Goal: Check status: Check status

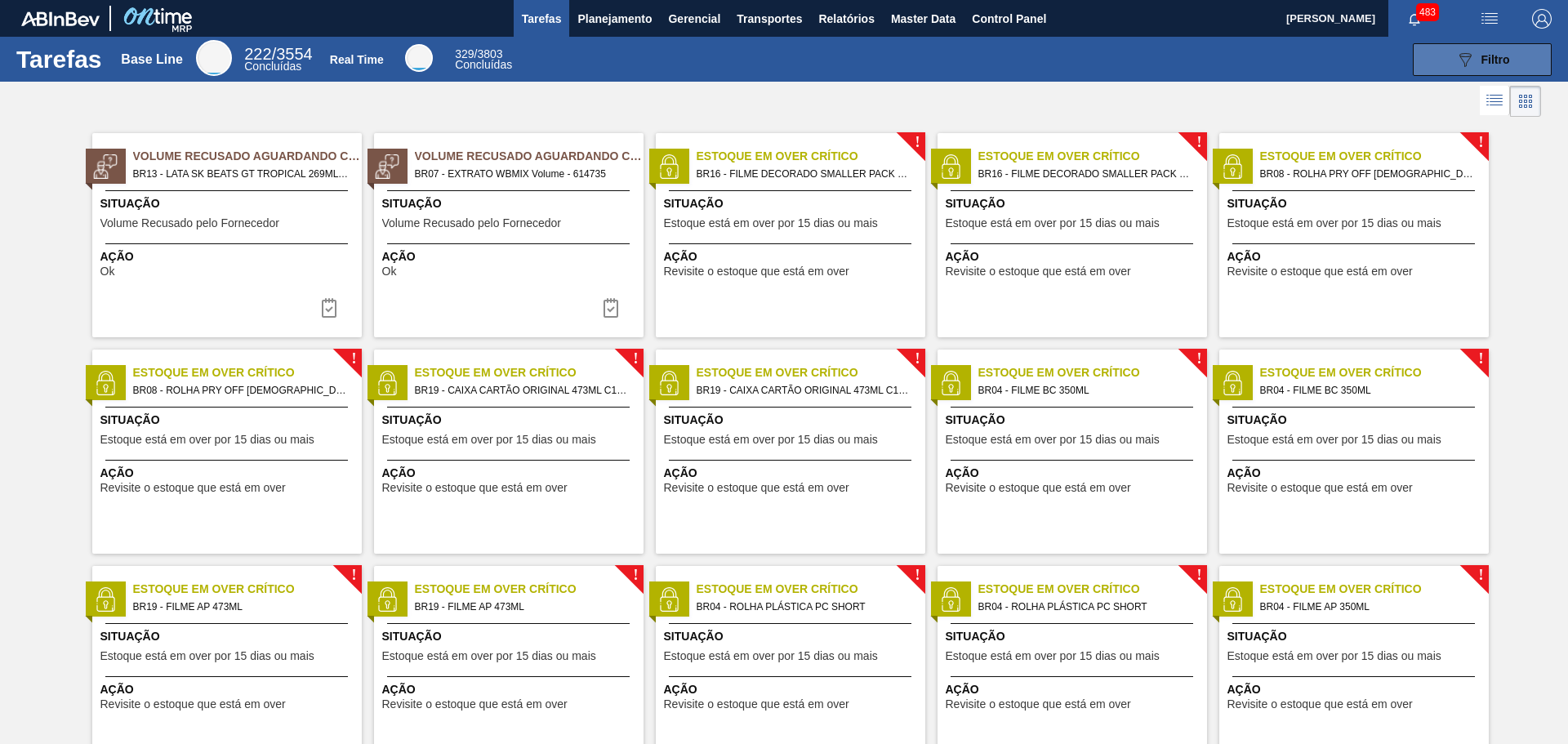
click at [1440, 67] on button "089F7B8B-B2A5-4AFE-B5C0-19BA573D28AC Filtro" at bounding box center [1482, 59] width 139 height 32
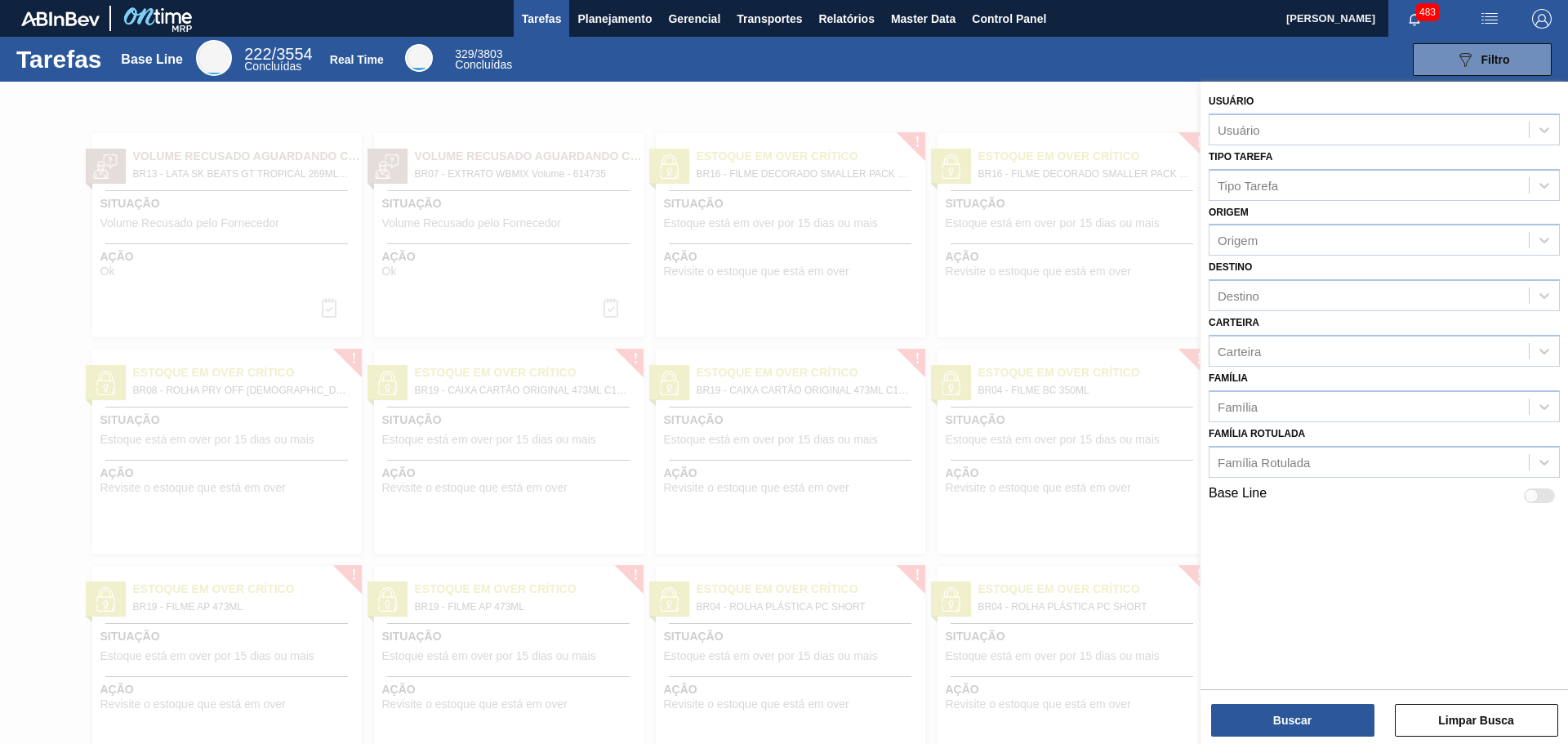
click at [950, 69] on div "089F7B8B-B2A5-4AFE-B5C0-19BA573D28AC Filtro" at bounding box center [1042, 59] width 1036 height 32
click at [634, 22] on span "Planejamento" at bounding box center [614, 19] width 75 height 20
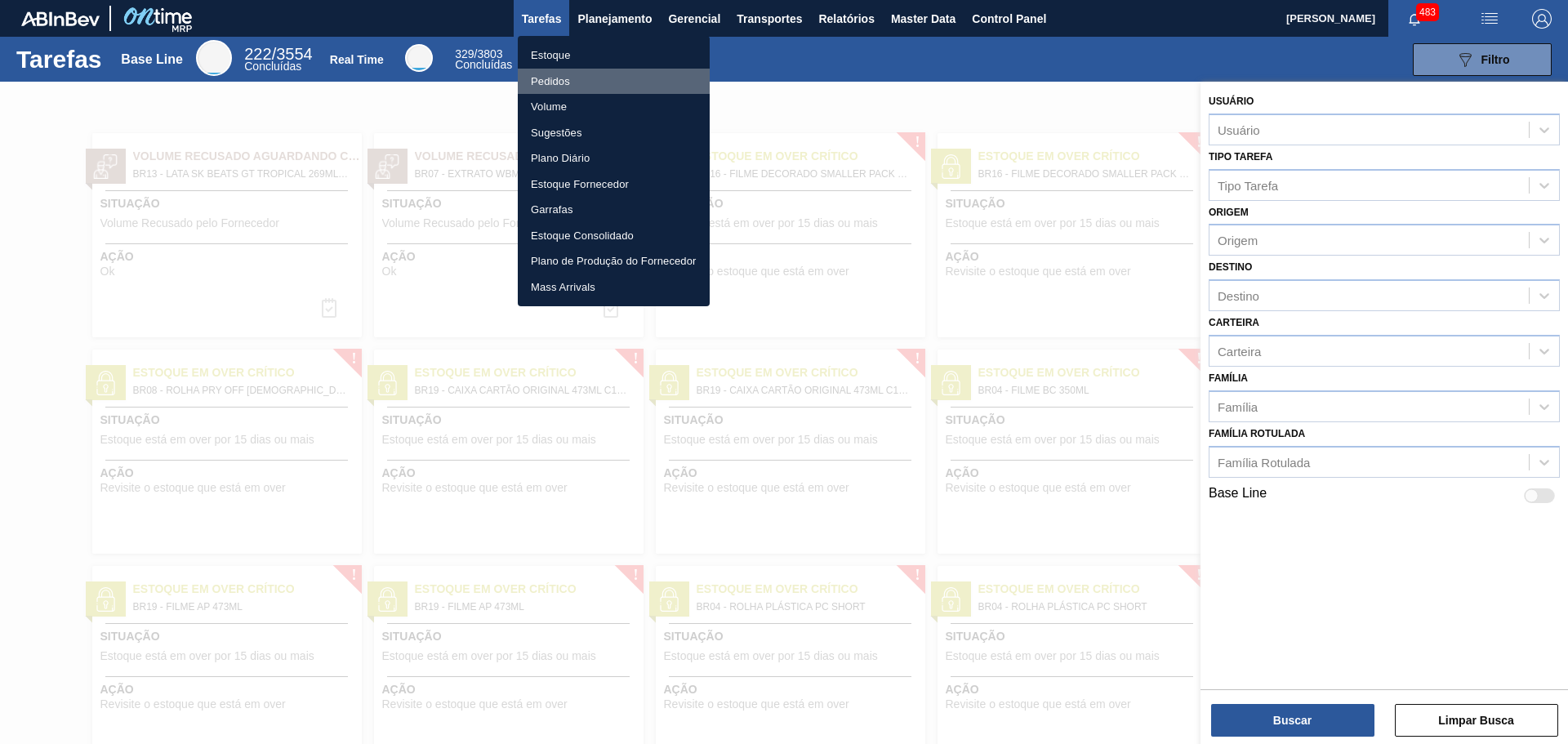
click at [571, 78] on li "Pedidos" at bounding box center [614, 81] width 192 height 26
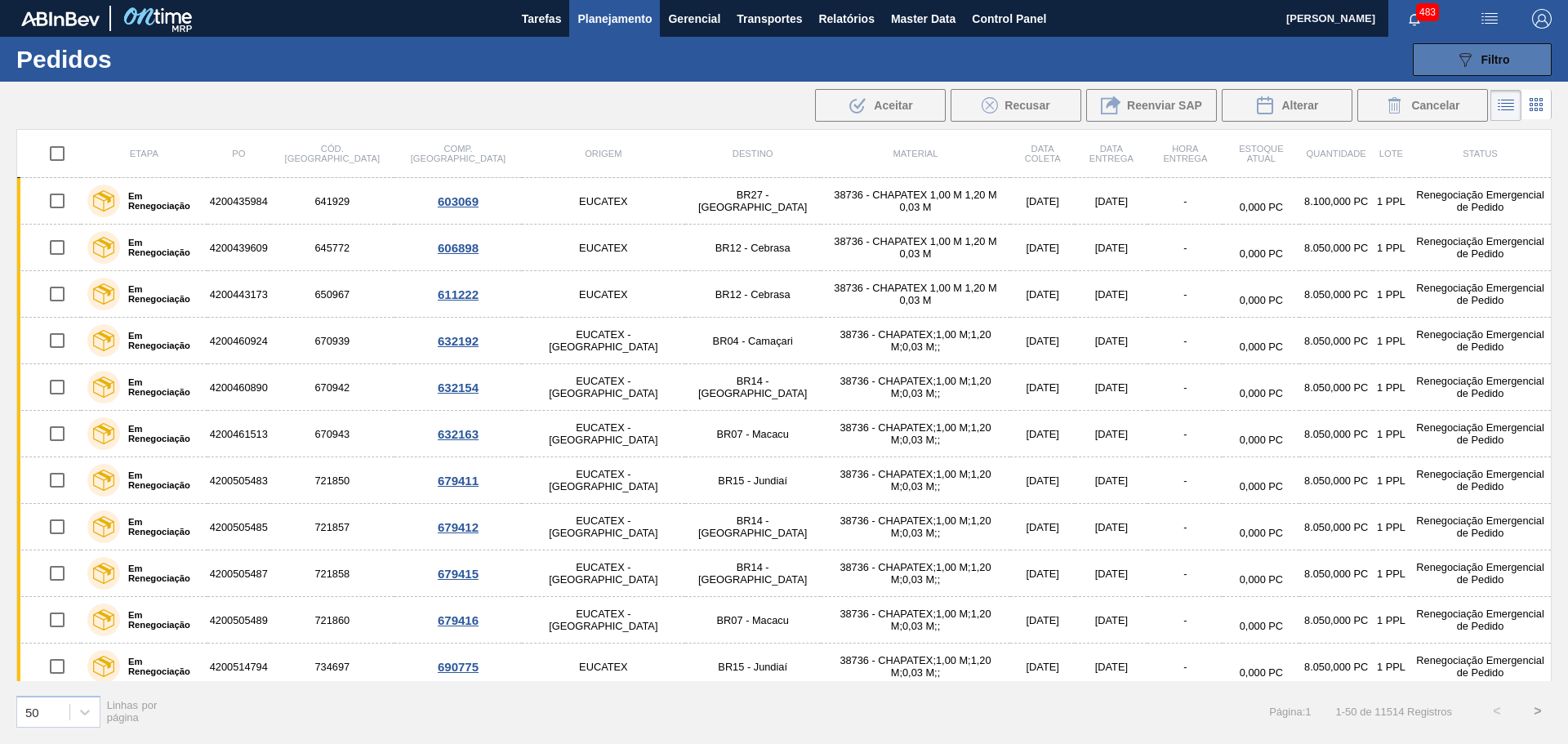
click at [1476, 49] on div "089F7B8B-B2A5-4AFE-B5C0-19BA573D28AC Filtro" at bounding box center [1483, 59] width 55 height 20
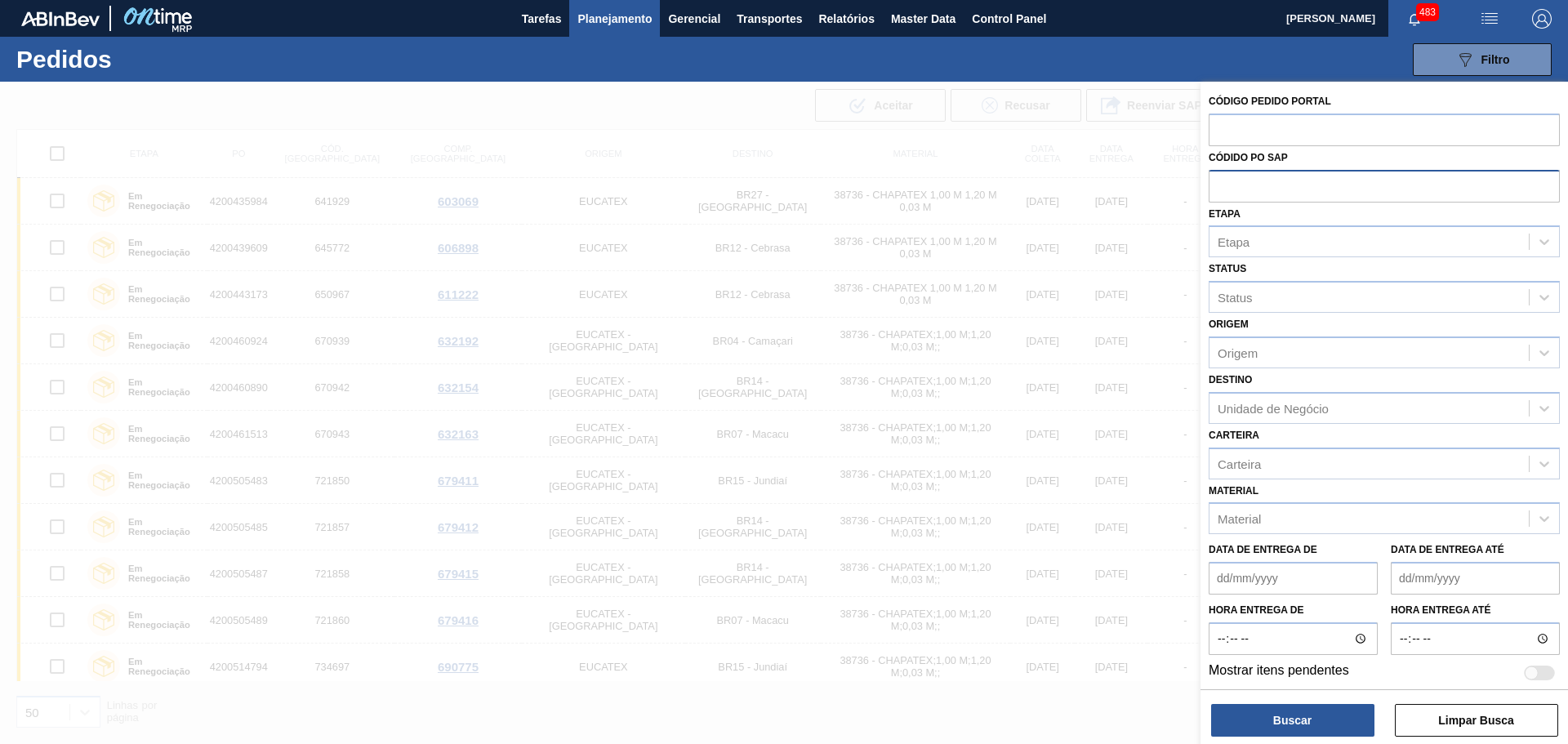
click at [1223, 182] on input "text" at bounding box center [1384, 185] width 351 height 31
paste input "text"
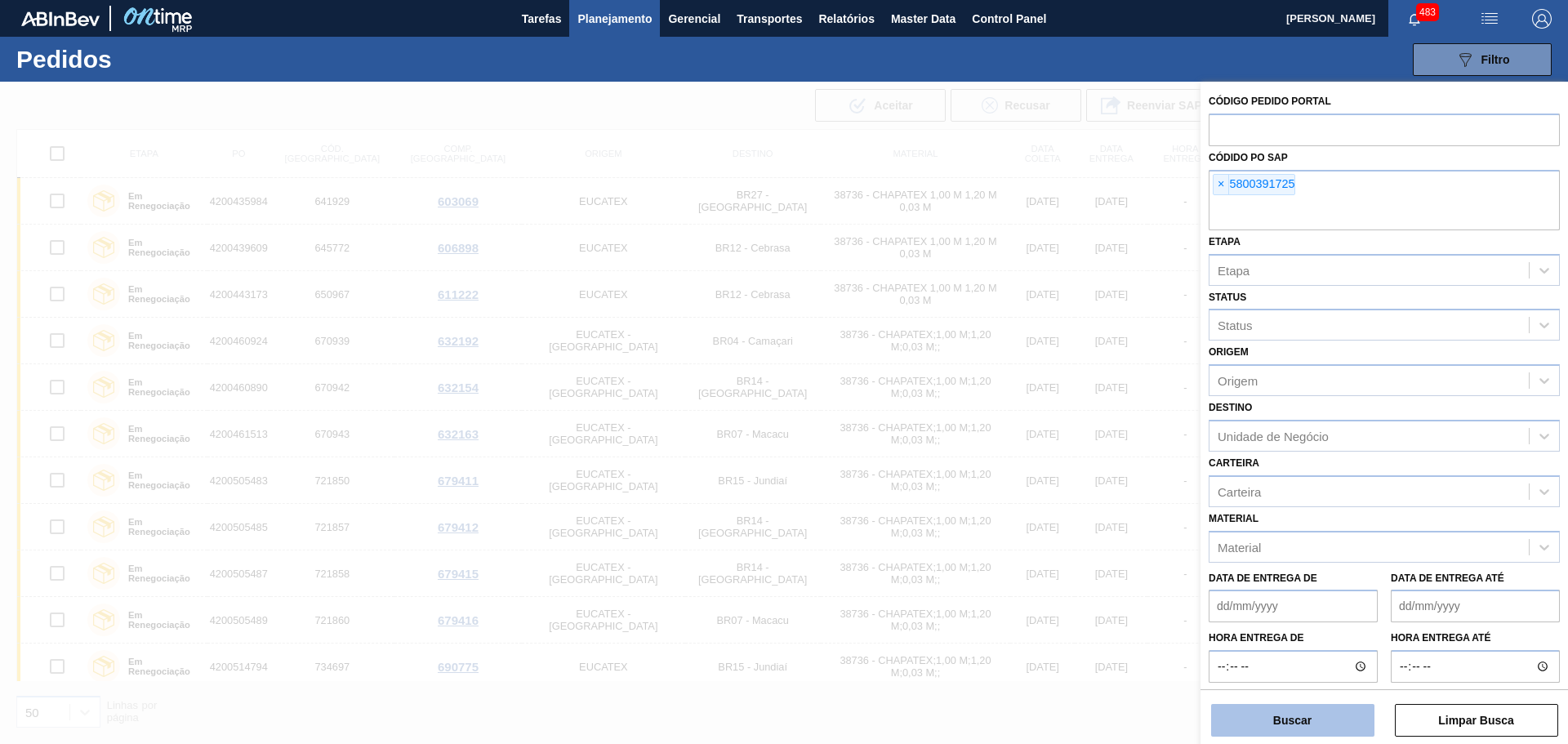
click at [1321, 719] on button "Buscar" at bounding box center [1293, 720] width 164 height 32
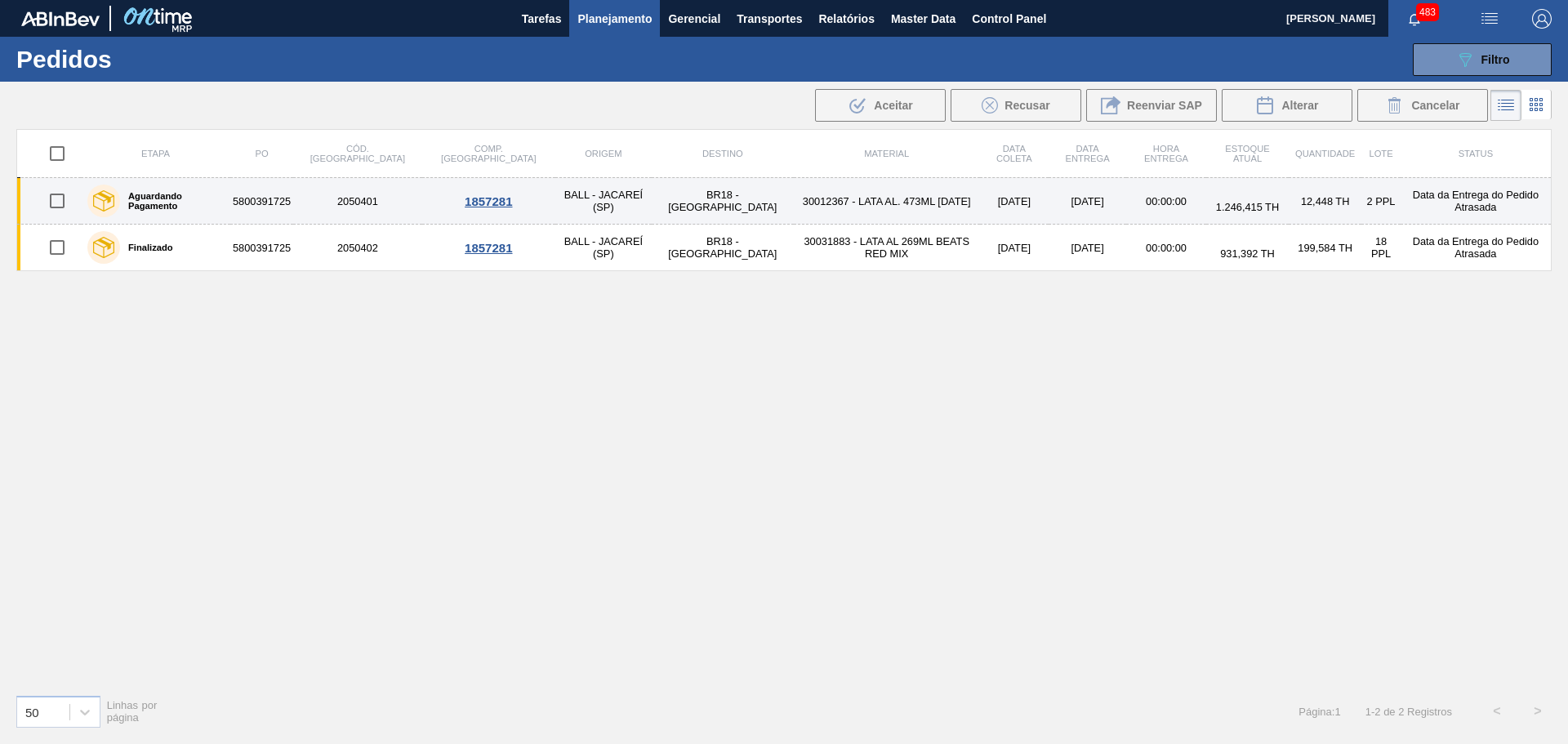
click at [555, 201] on td "BALL - JACAREÍ (SP)" at bounding box center [603, 202] width 96 height 47
click at [434, 198] on div "1857281" at bounding box center [488, 201] width 129 height 13
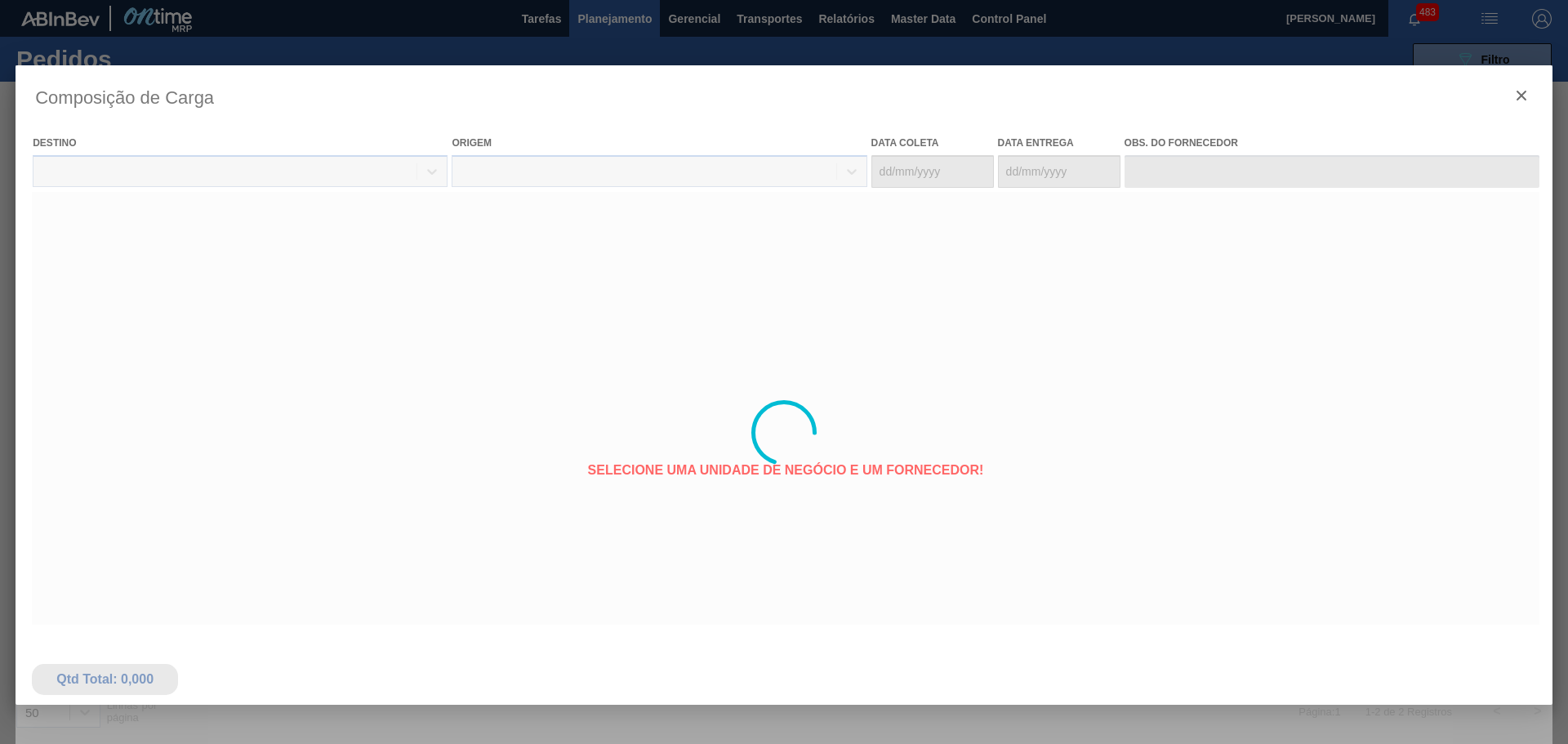
type coleta "[DATE]"
type Entrega "[DATE]"
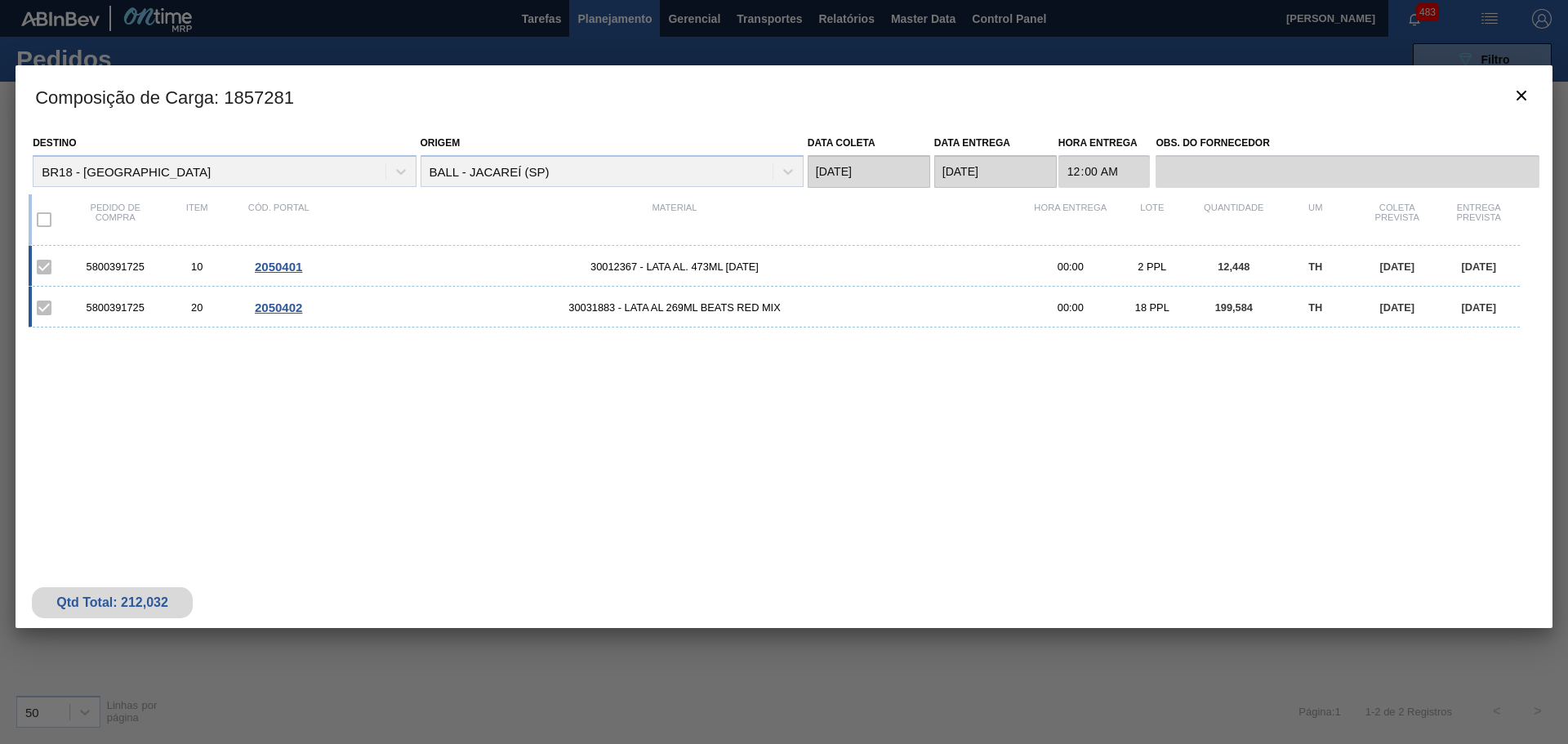
click at [280, 302] on span "2050402" at bounding box center [278, 307] width 48 height 13
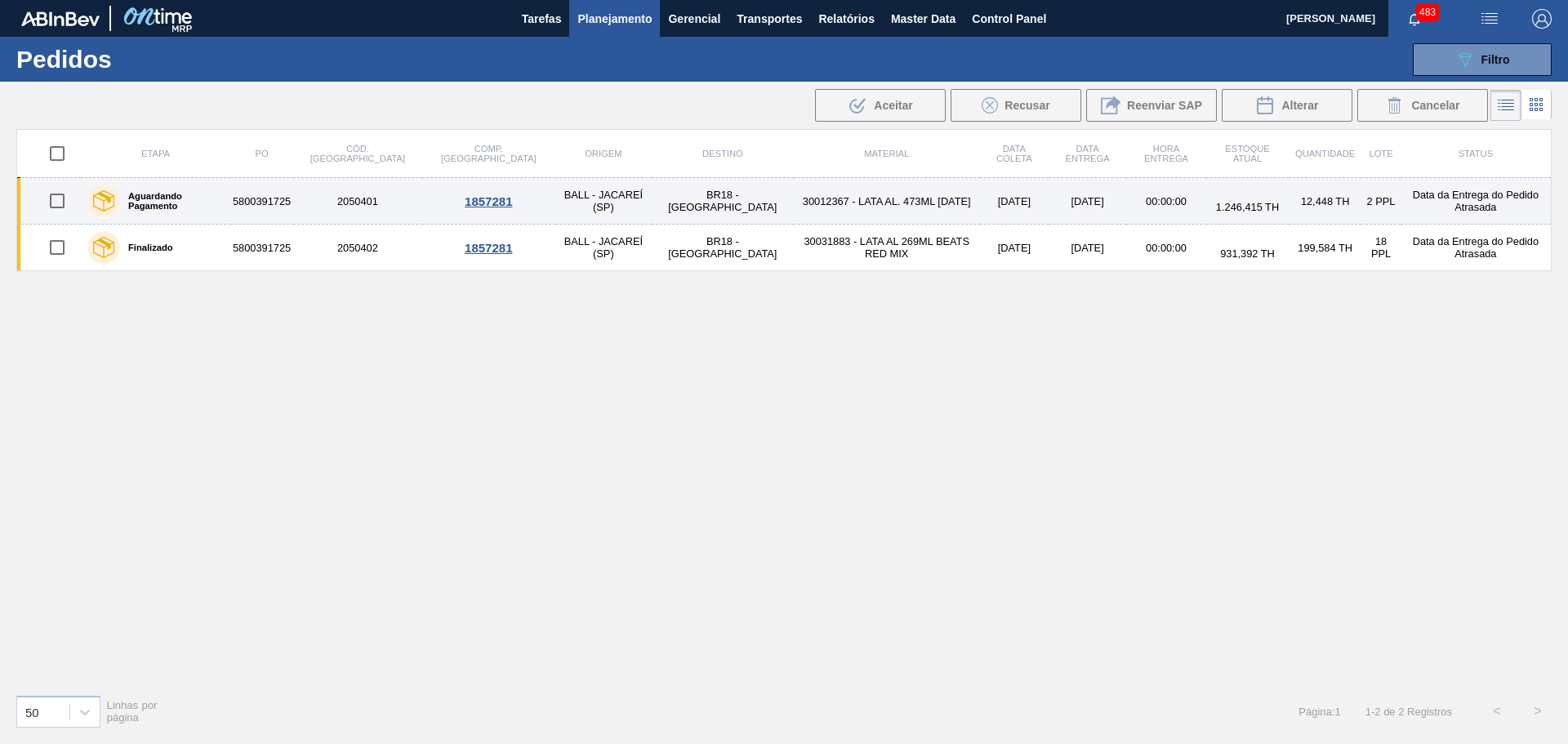
click at [1401, 200] on td "Data da Entrega do Pedido Atrasada" at bounding box center [1476, 202] width 151 height 47
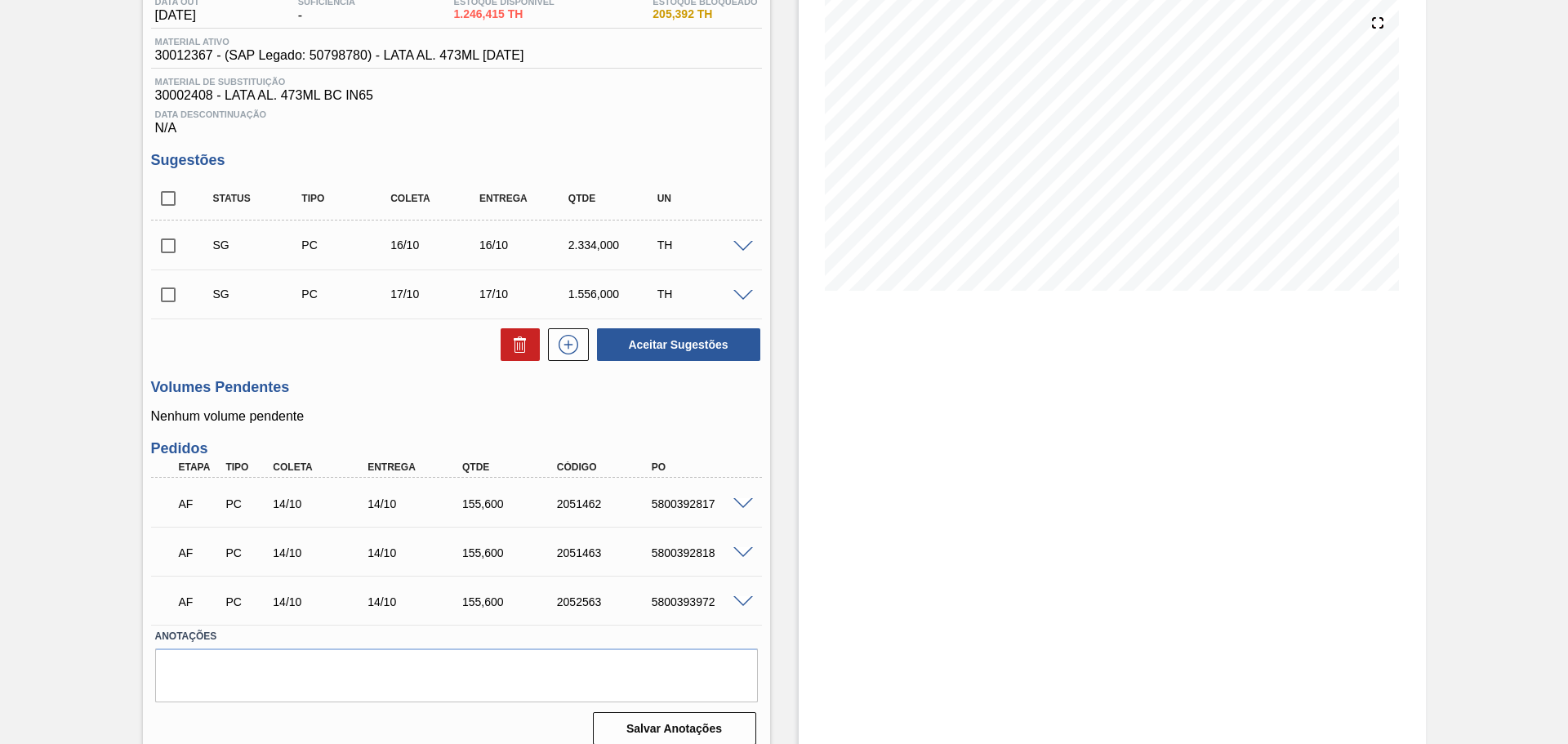
scroll to position [202, 0]
